Goal: Information Seeking & Learning: Learn about a topic

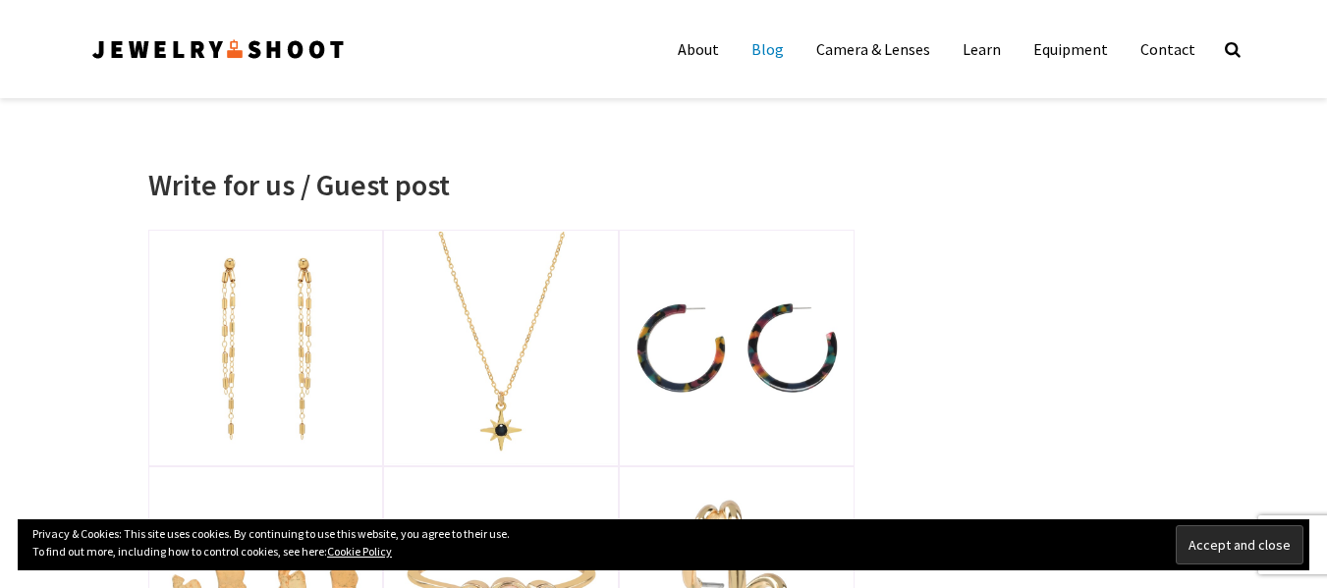
click at [780, 53] on link "Blog" at bounding box center [768, 48] width 62 height 39
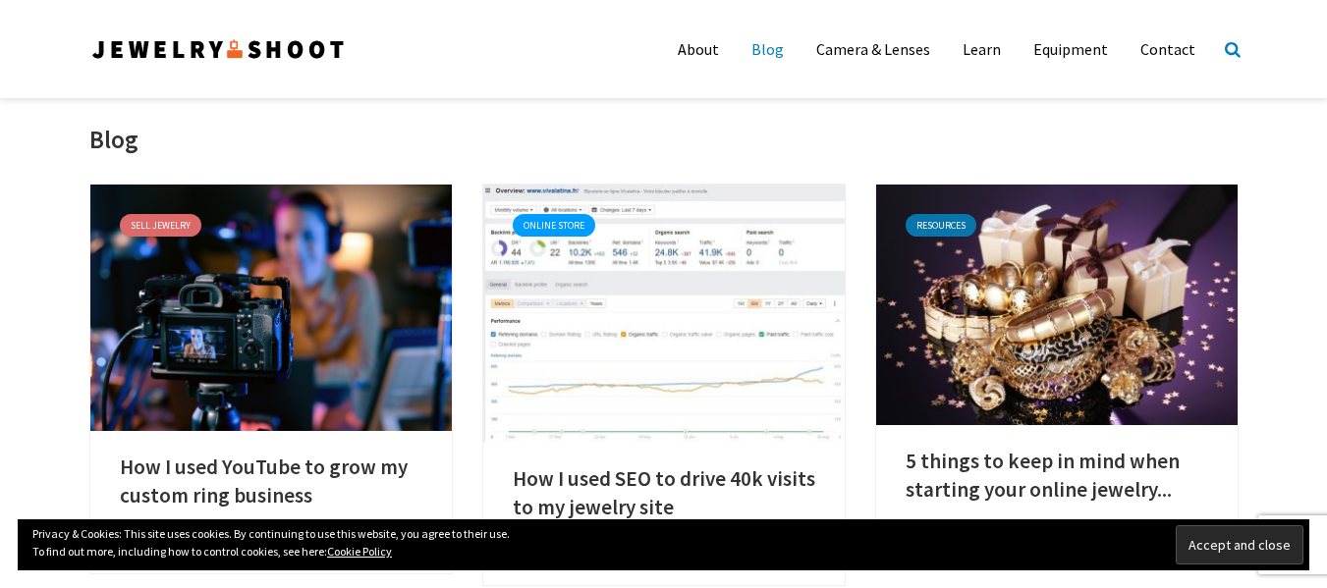
click at [1228, 47] on icon at bounding box center [1233, 48] width 16 height 17
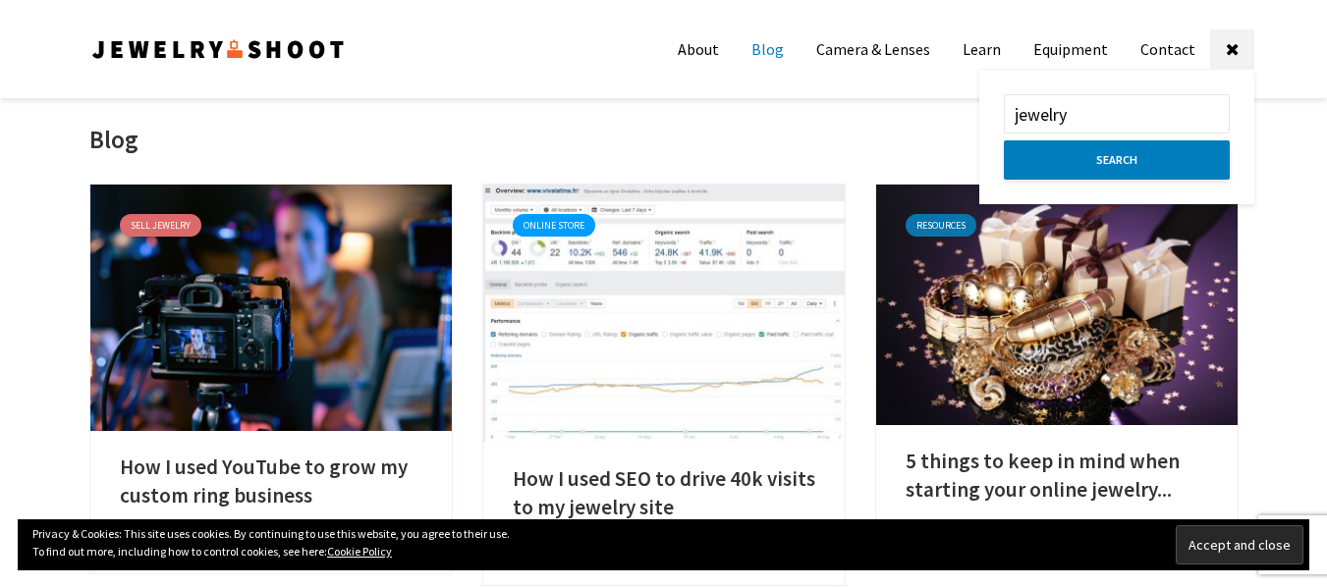
type input "jewelry"
click at [1004, 140] on button "Search" at bounding box center [1117, 159] width 226 height 39
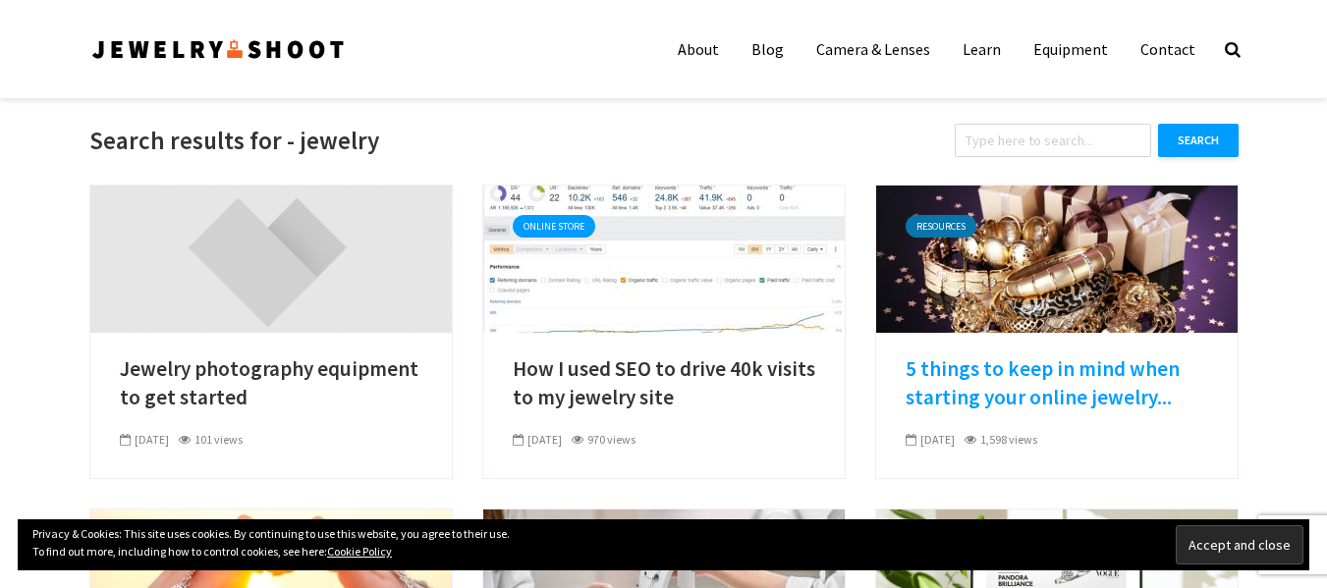
click at [1027, 382] on link "5 things to keep in mind when starting your online jewelry..." at bounding box center [1056, 384] width 302 height 56
